Goal: Information Seeking & Learning: Learn about a topic

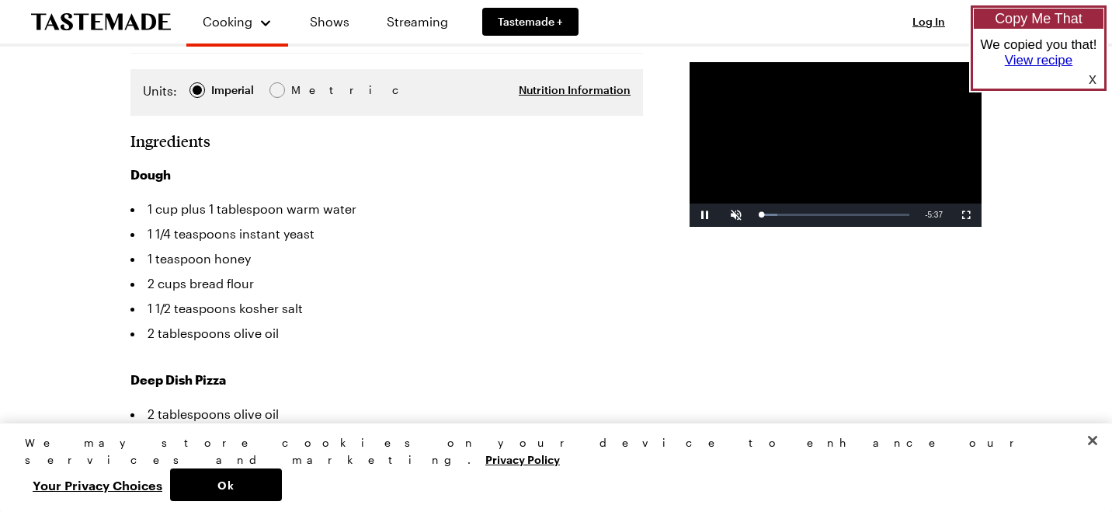
click at [1011, 61] on link "View recipe" at bounding box center [1038, 60] width 68 height 15
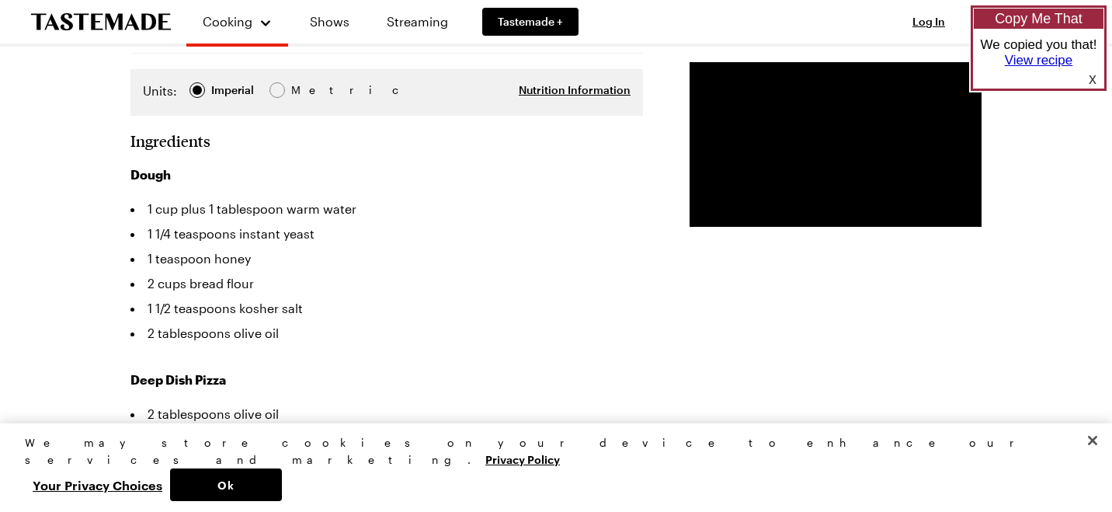
click at [1092, 78] on div "x" at bounding box center [1080, 78] width 47 height 20
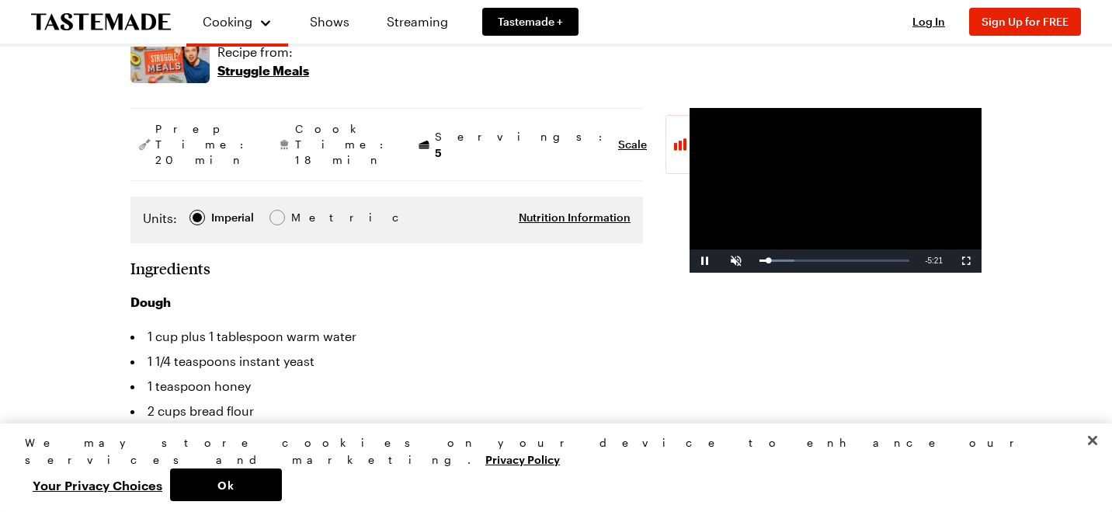
scroll to position [245, 0]
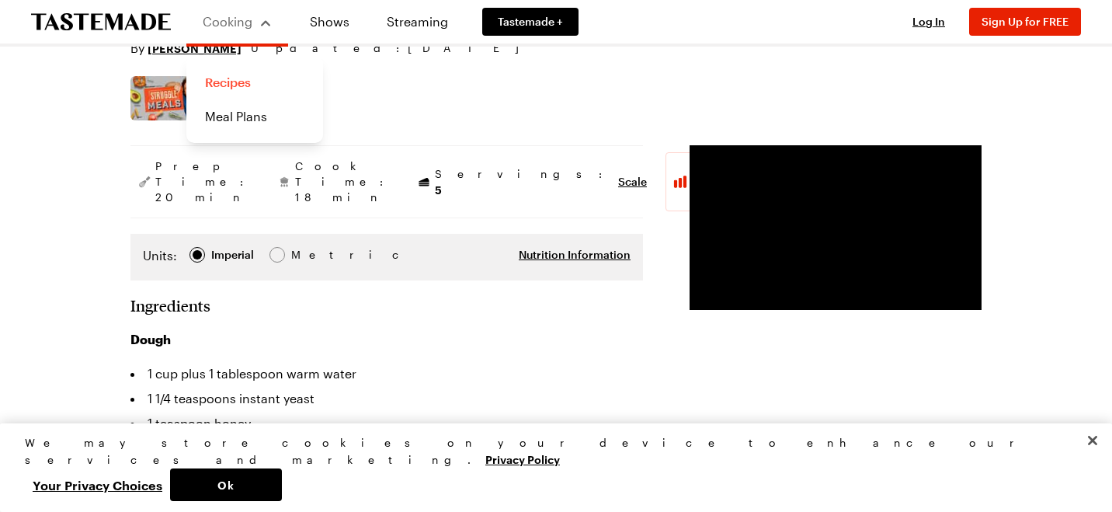
click at [226, 82] on link "Recipes" at bounding box center [255, 82] width 118 height 34
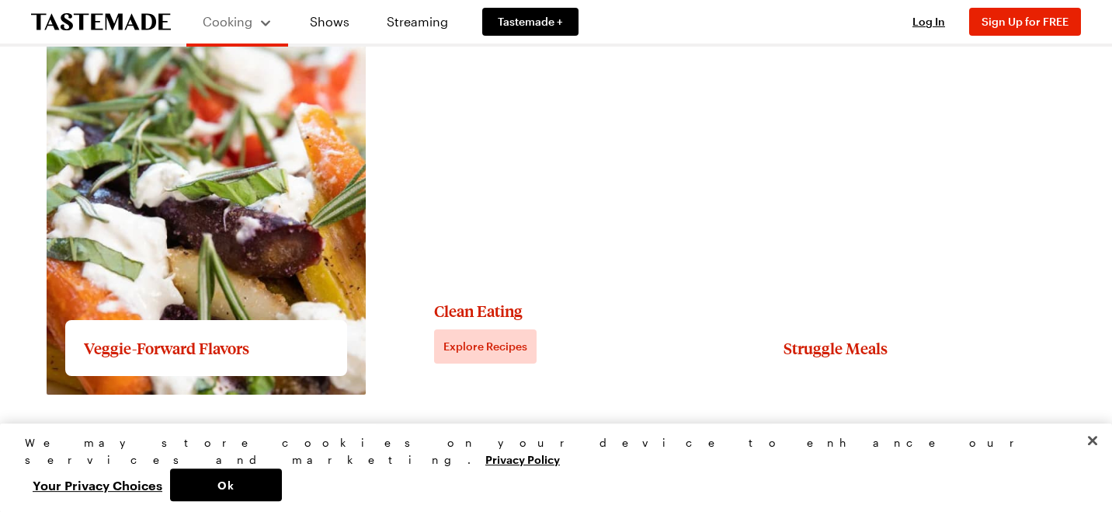
scroll to position [1639, 0]
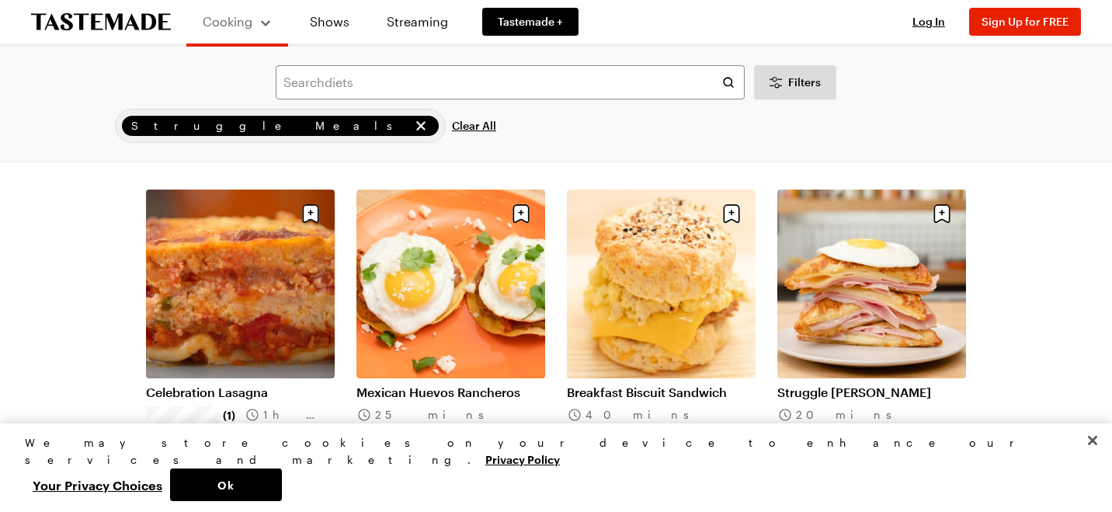
scroll to position [164, 0]
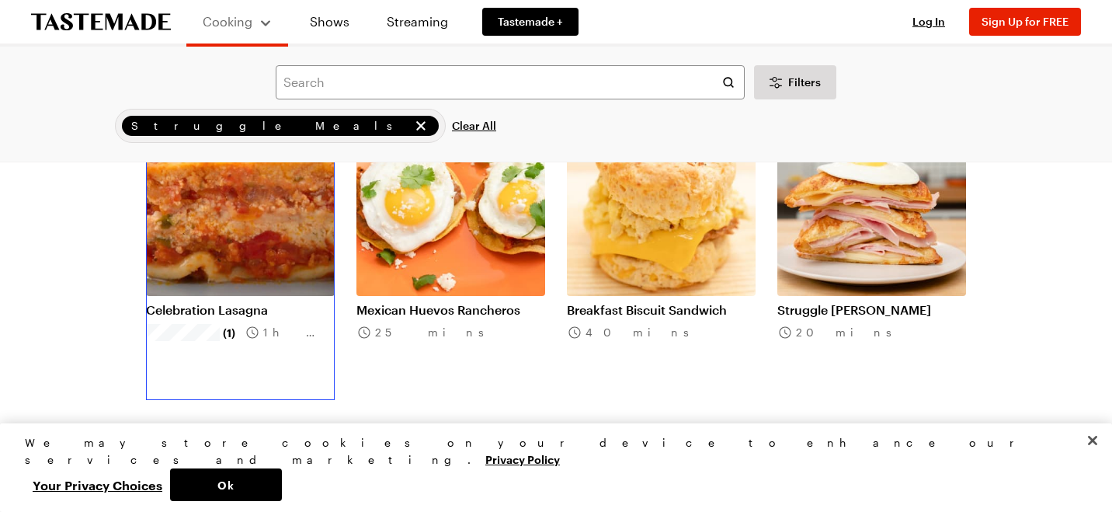
click at [146, 317] on link "Celebration Lasagna" at bounding box center [240, 310] width 189 height 16
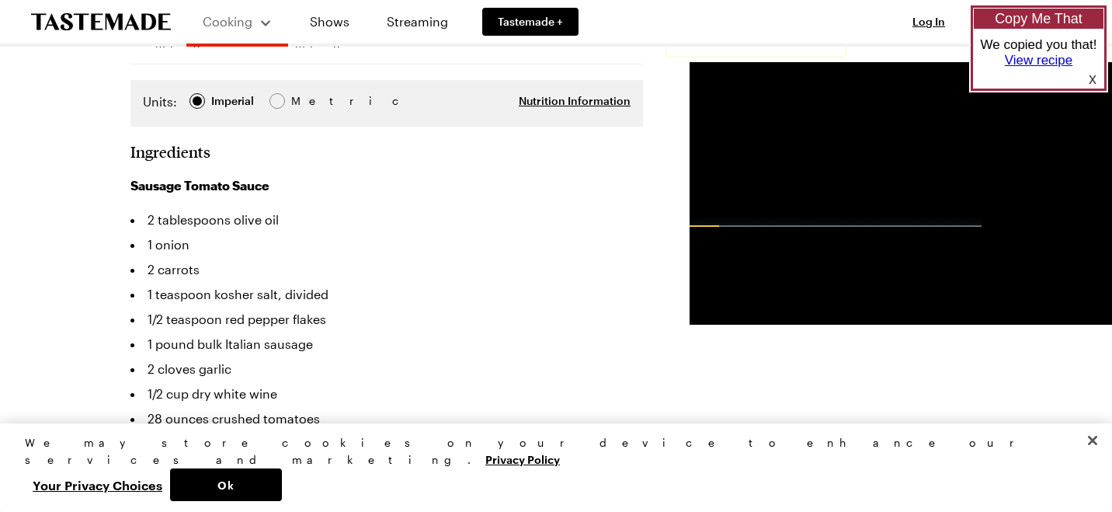
click at [1019, 61] on link "View recipe" at bounding box center [1038, 60] width 68 height 15
click at [1093, 77] on div "x" at bounding box center [1080, 78] width 47 height 20
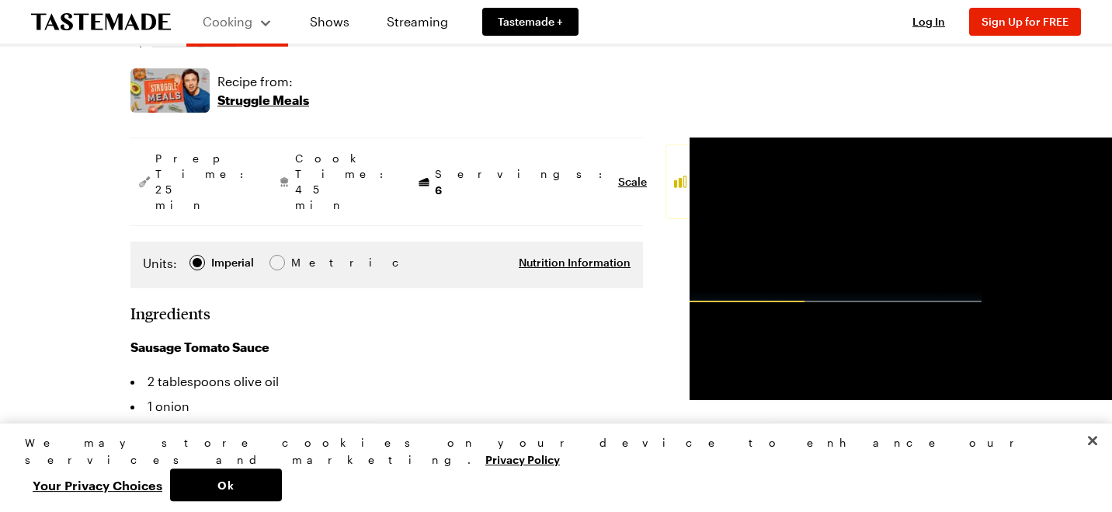
scroll to position [245, 0]
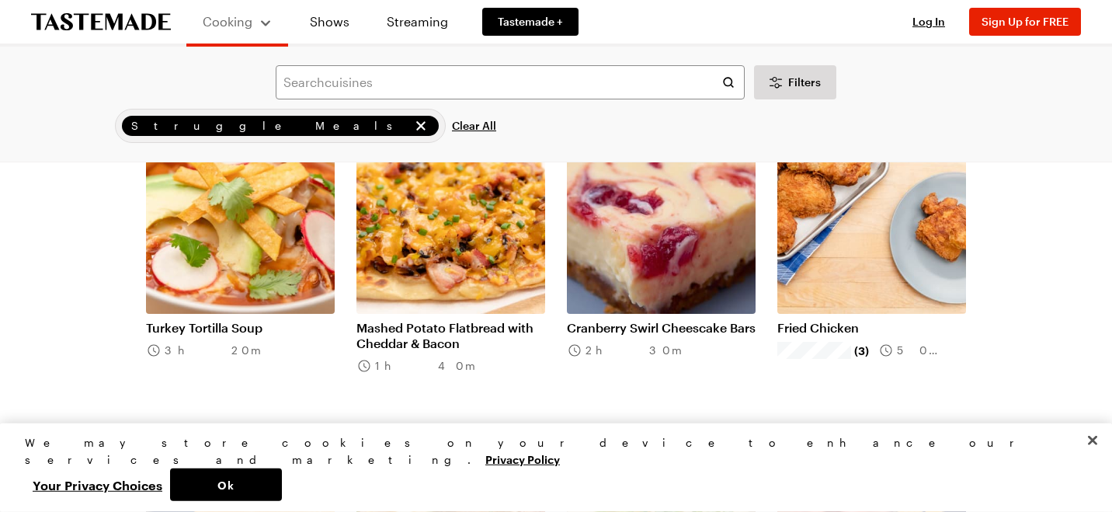
scroll to position [491, 0]
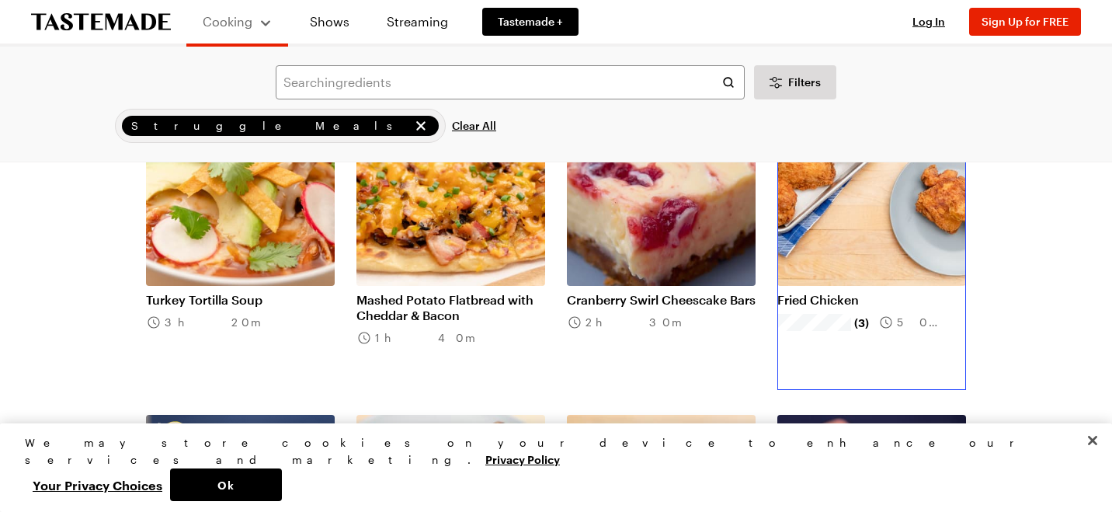
click at [830, 307] on link "Fried Chicken" at bounding box center [871, 300] width 189 height 16
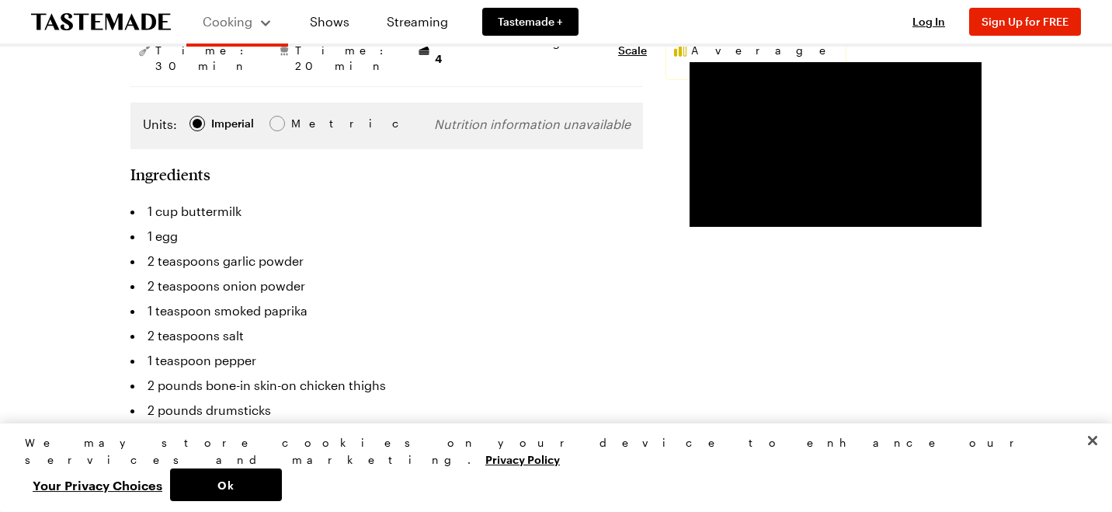
scroll to position [328, 0]
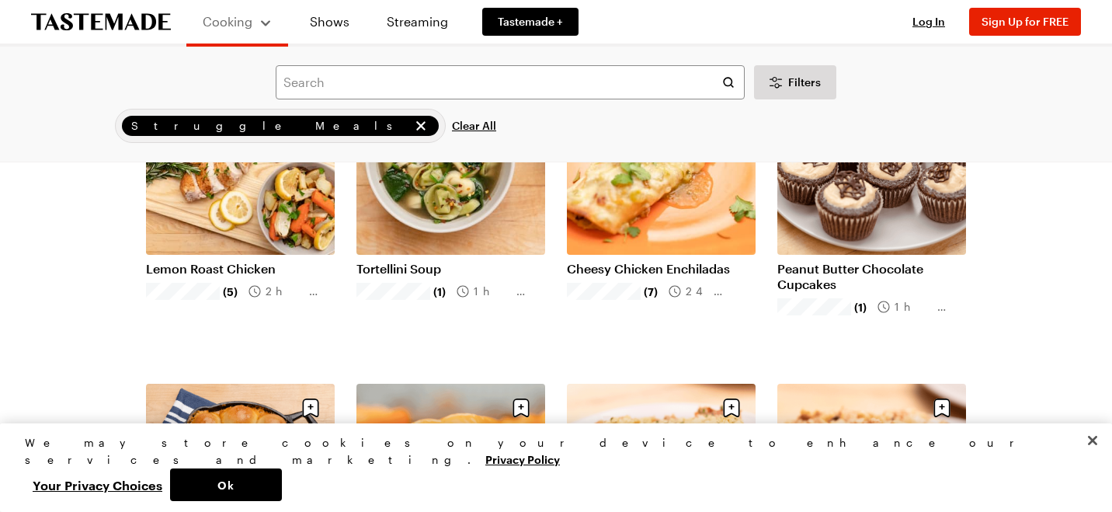
scroll to position [1557, 0]
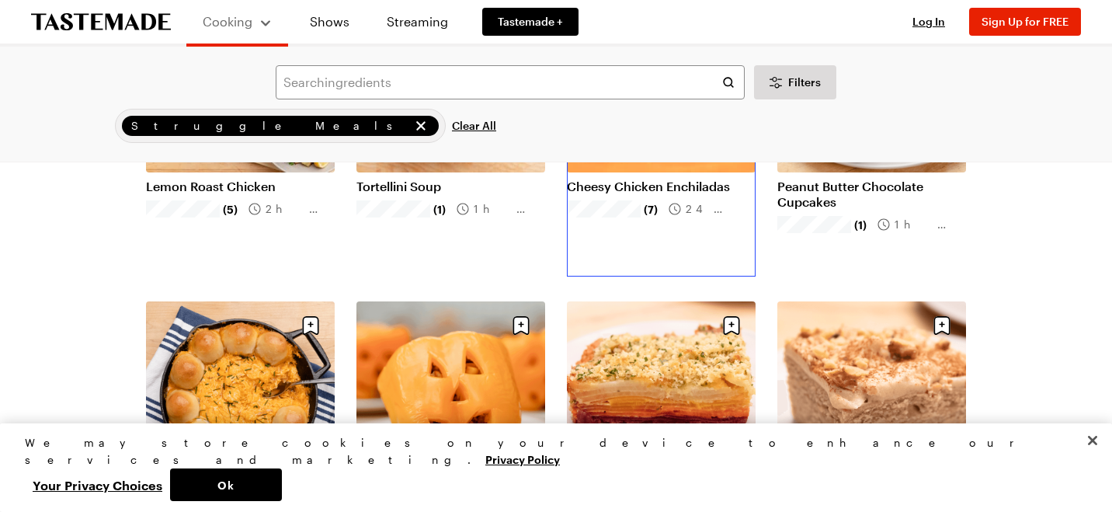
click at [582, 194] on link "Cheesy Chicken Enchiladas" at bounding box center [661, 187] width 189 height 16
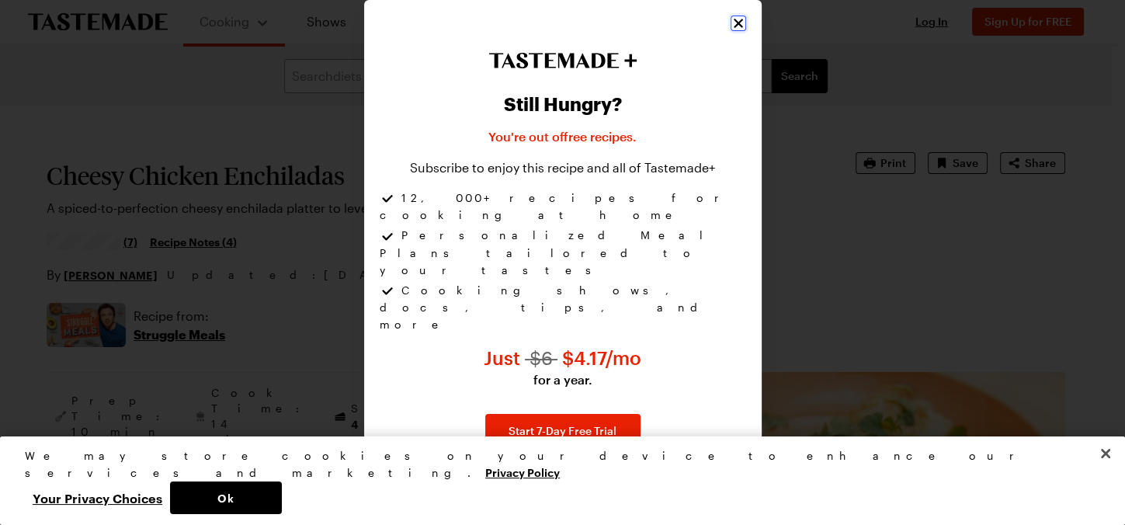
click at [737, 31] on icon "Close" at bounding box center [738, 24] width 16 height 16
